Goal: Navigation & Orientation: Find specific page/section

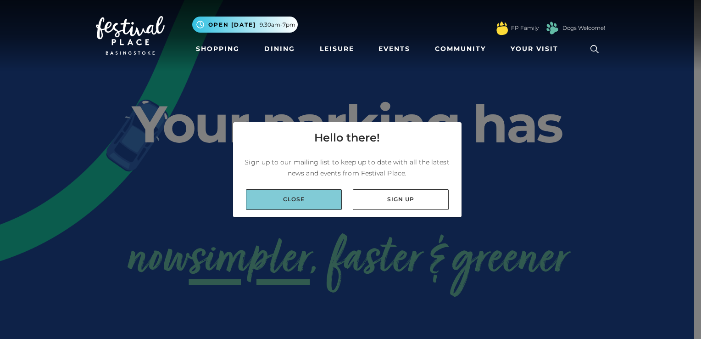
click at [321, 194] on link "Close" at bounding box center [294, 199] width 96 height 21
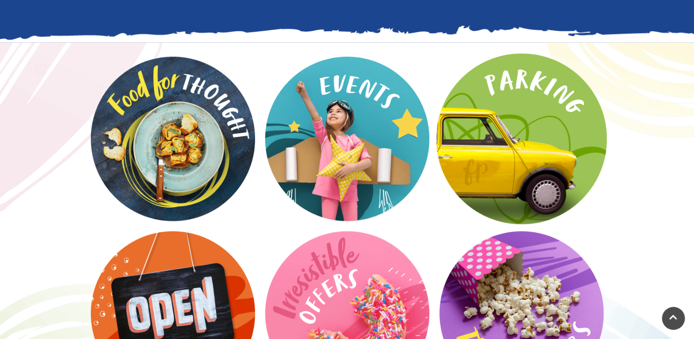
scroll to position [1148, 0]
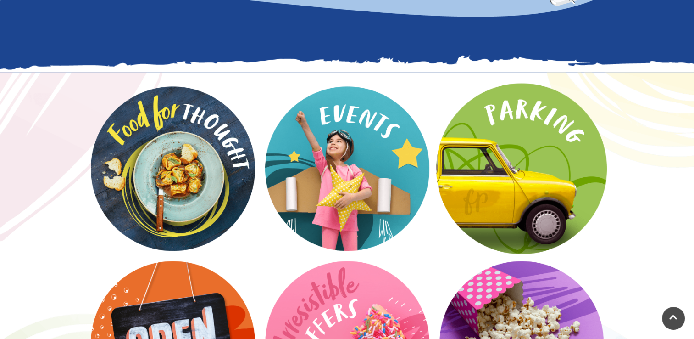
click at [527, 113] on video at bounding box center [521, 168] width 171 height 171
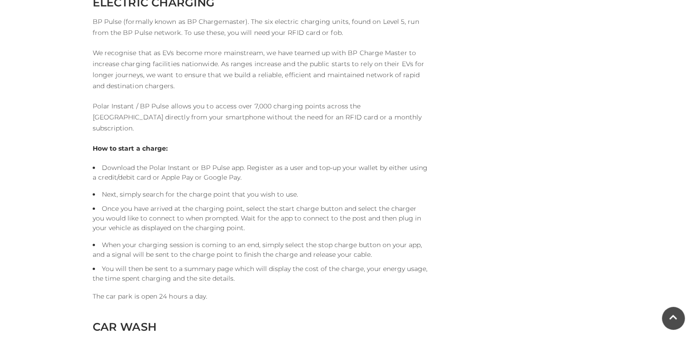
scroll to position [2082, 0]
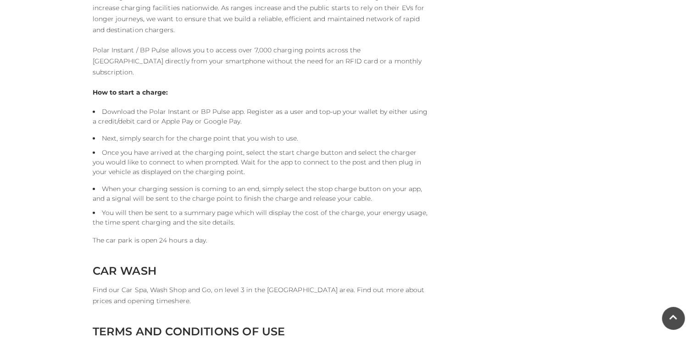
click at [175, 296] on link "here" at bounding box center [182, 300] width 14 height 8
